Goal: Information Seeking & Learning: Learn about a topic

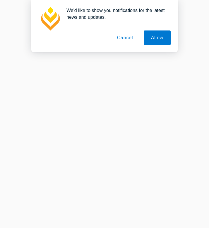
drag, startPoint x: 125, startPoint y: 35, endPoint x: 124, endPoint y: 39, distance: 3.5
click at [125, 35] on button "Cancel" at bounding box center [125, 37] width 31 height 15
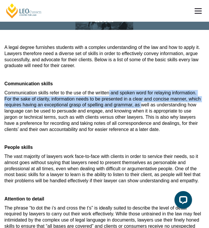
drag, startPoint x: 102, startPoint y: 96, endPoint x: 102, endPoint y: 106, distance: 10.3
click at [102, 107] on p "Communication skills refer to the use of the written and spoken word for relayi…" at bounding box center [104, 111] width 201 height 43
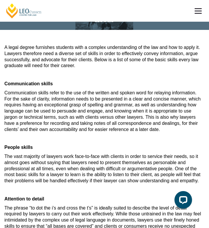
click at [103, 109] on span "Communication skills refer to the use of the written and spoken word for relayi…" at bounding box center [102, 111] width 196 height 42
drag, startPoint x: 90, startPoint y: 96, endPoint x: 89, endPoint y: 122, distance: 26.4
click at [89, 124] on span "Communication skills refer to the use of the written and spoken word for relayi…" at bounding box center [102, 111] width 196 height 42
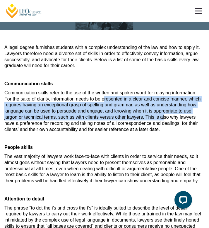
drag, startPoint x: 83, startPoint y: 101, endPoint x: 86, endPoint y: 115, distance: 14.7
click at [86, 116] on span "Communication skills refer to the use of the written and spoken word for relayi…" at bounding box center [102, 111] width 196 height 42
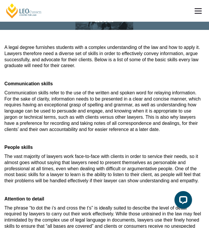
click at [87, 116] on span "Communication skills refer to the use of the written and spoken word for relayi…" at bounding box center [102, 111] width 196 height 42
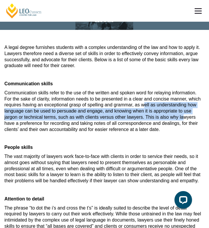
drag, startPoint x: 105, startPoint y: 105, endPoint x: 103, endPoint y: 113, distance: 8.4
click at [103, 113] on span "Communication skills refer to the use of the written and spoken word for relayi…" at bounding box center [102, 111] width 196 height 42
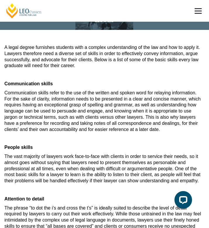
click at [104, 115] on span "Communication skills refer to the use of the written and spoken word for relayi…" at bounding box center [102, 111] width 196 height 42
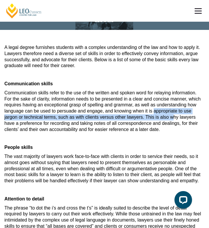
drag, startPoint x: 96, startPoint y: 112, endPoint x: 95, endPoint y: 120, distance: 8.5
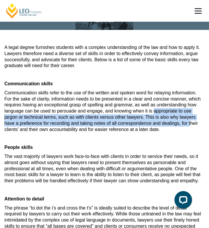
click at [96, 121] on span "Communication skills refer to the use of the written and spoken word for relayi…" at bounding box center [102, 111] width 196 height 42
click at [95, 118] on span "Communication skills refer to the use of the written and spoken word for relayi…" at bounding box center [102, 111] width 196 height 42
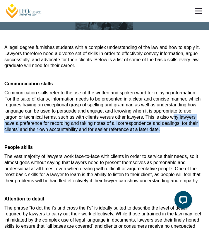
drag, startPoint x: 96, startPoint y: 117, endPoint x: 97, endPoint y: 128, distance: 10.7
click at [97, 128] on p "Communication skills refer to the use of the written and spoken word for relayi…" at bounding box center [104, 111] width 201 height 43
click at [98, 128] on p "Communication skills refer to the use of the written and spoken word for relayi…" at bounding box center [104, 111] width 201 height 43
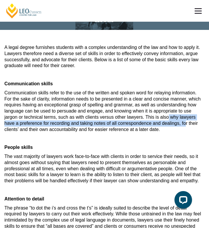
drag, startPoint x: 90, startPoint y: 119, endPoint x: 91, endPoint y: 126, distance: 7.1
click at [91, 126] on span "Communication skills refer to the use of the written and spoken word for relayi…" at bounding box center [102, 111] width 196 height 42
click at [88, 122] on span "Communication skills refer to the use of the written and spoken word for relayi…" at bounding box center [102, 111] width 196 height 42
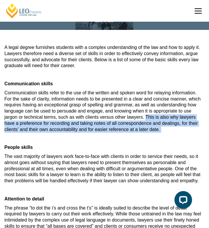
drag, startPoint x: 70, startPoint y: 116, endPoint x: 72, endPoint y: 132, distance: 16.2
click at [72, 133] on article "A legal degree furnishes students with a complex understanding of the law and h…" at bounding box center [104, 230] width 201 height 370
